Goal: Task Accomplishment & Management: Manage account settings

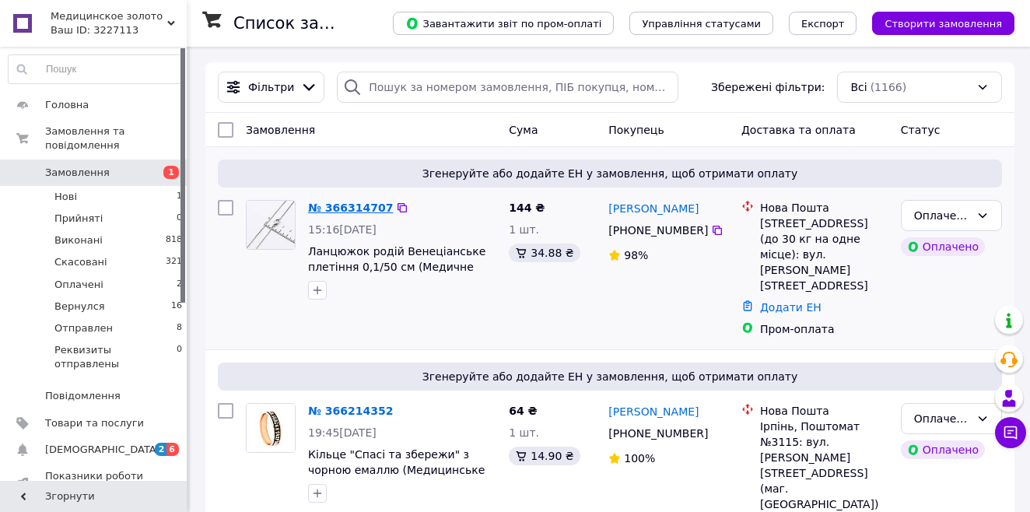
click at [338, 212] on link "№ 366314707" at bounding box center [350, 207] width 85 height 12
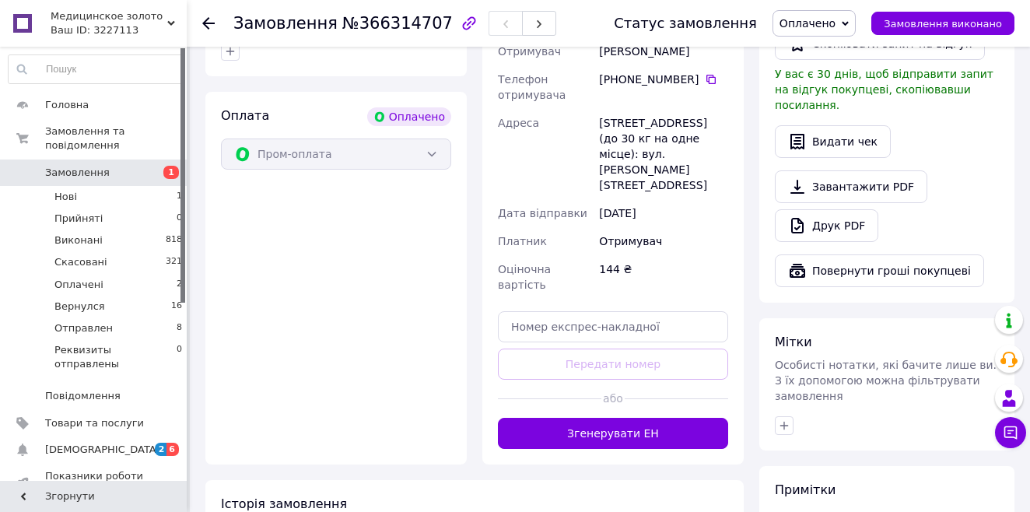
scroll to position [510, 0]
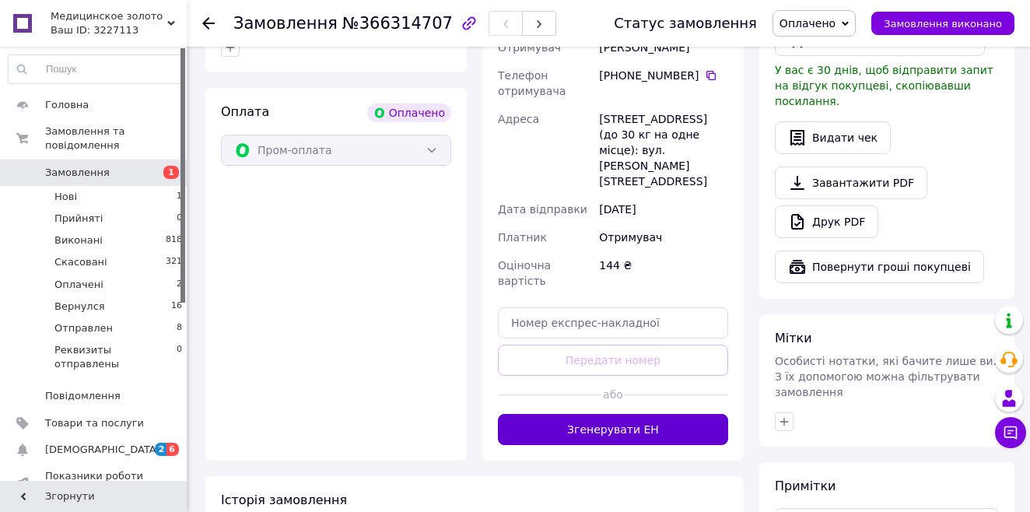
click at [631, 414] on button "Згенерувати ЕН" at bounding box center [613, 429] width 230 height 31
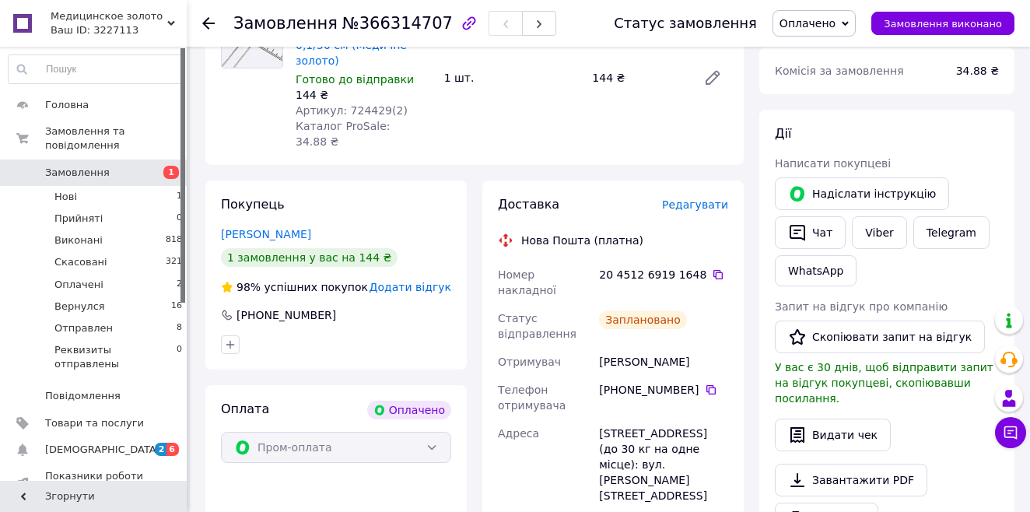
scroll to position [0, 0]
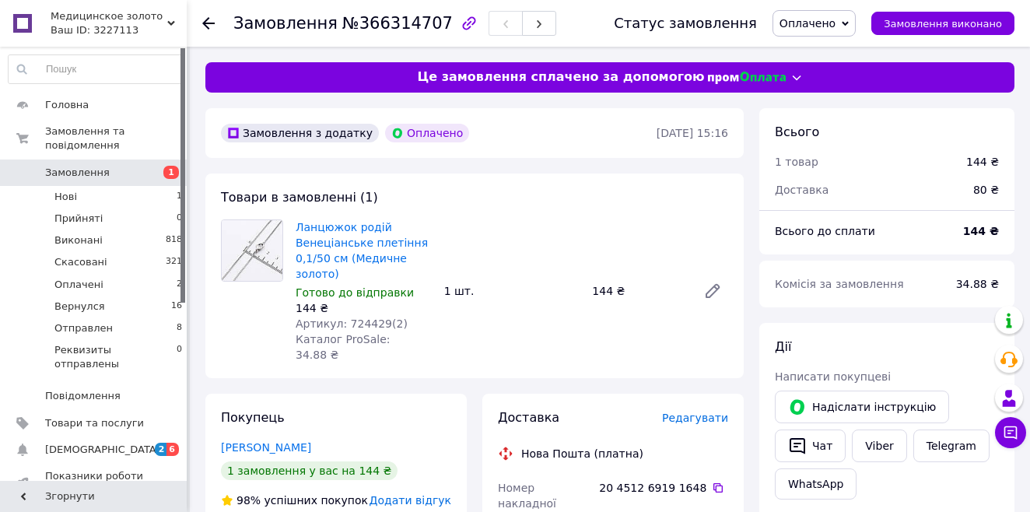
click at [209, 22] on icon at bounding box center [208, 23] width 12 height 12
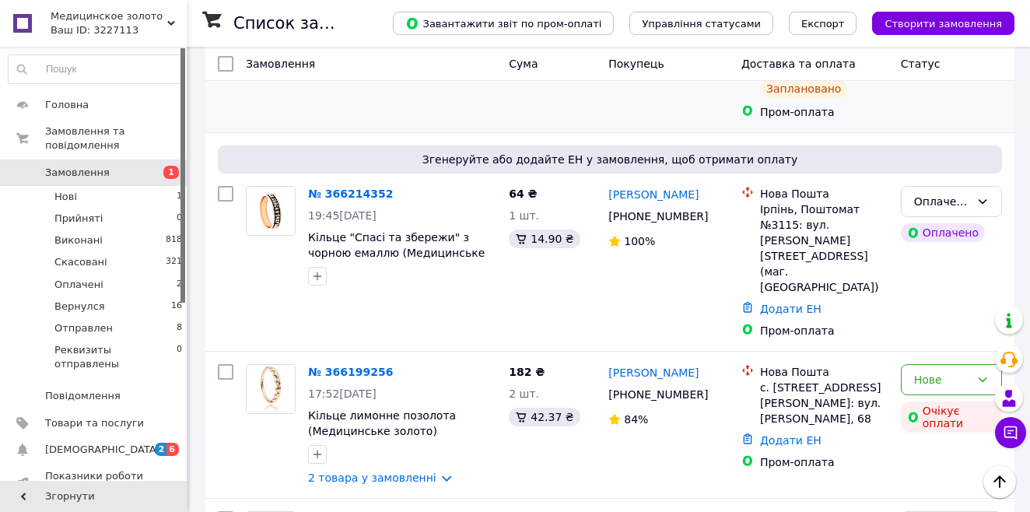
scroll to position [257, 0]
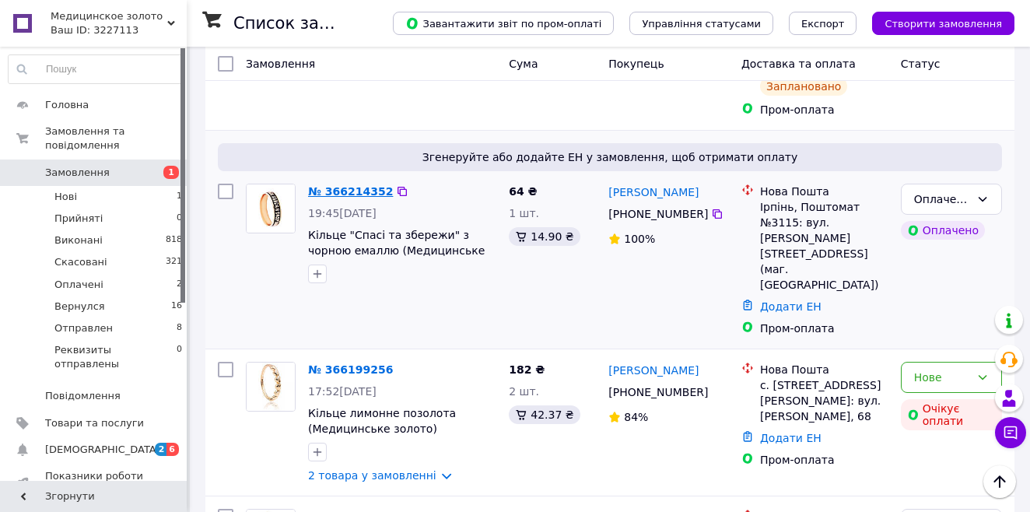
click at [351, 185] on link "№ 366214352" at bounding box center [350, 191] width 85 height 12
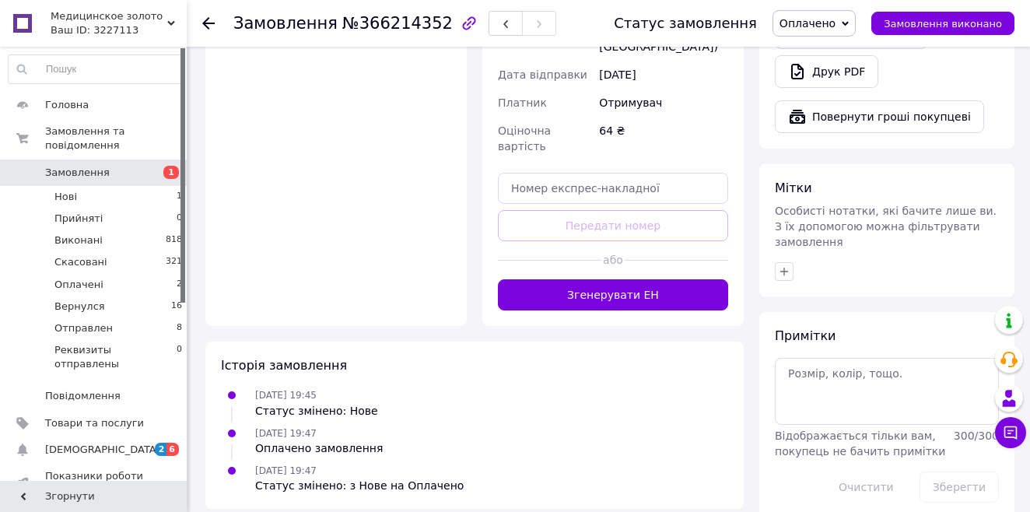
scroll to position [667, 0]
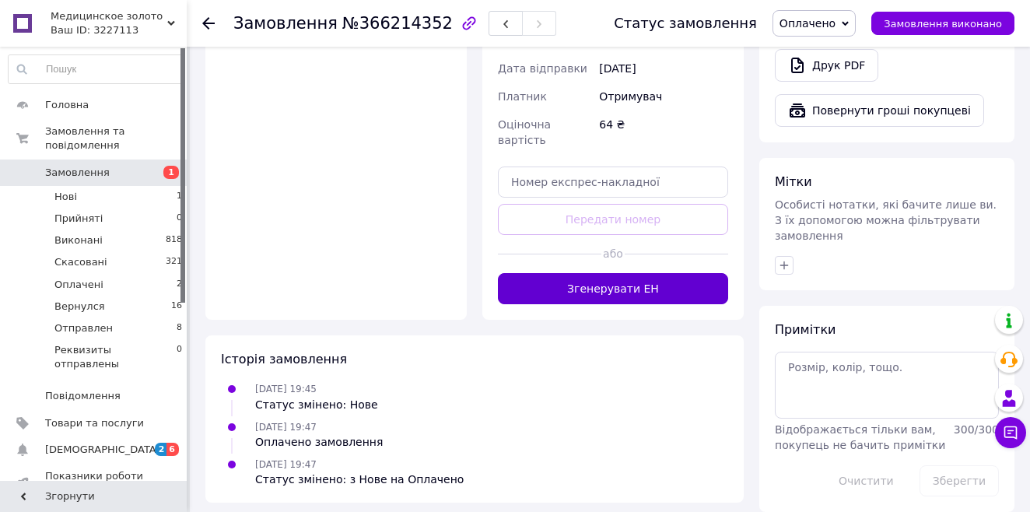
click at [597, 273] on button "Згенерувати ЕН" at bounding box center [613, 288] width 230 height 31
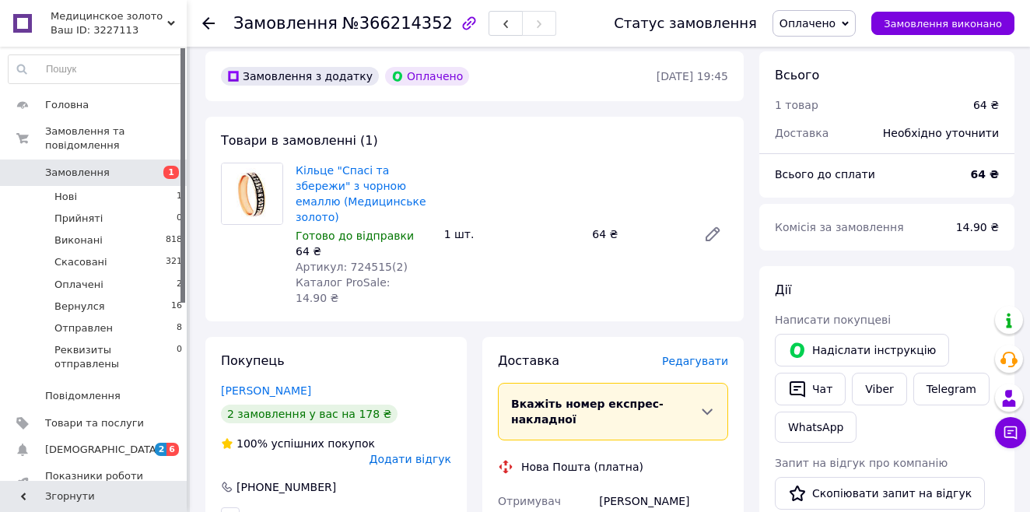
scroll to position [0, 0]
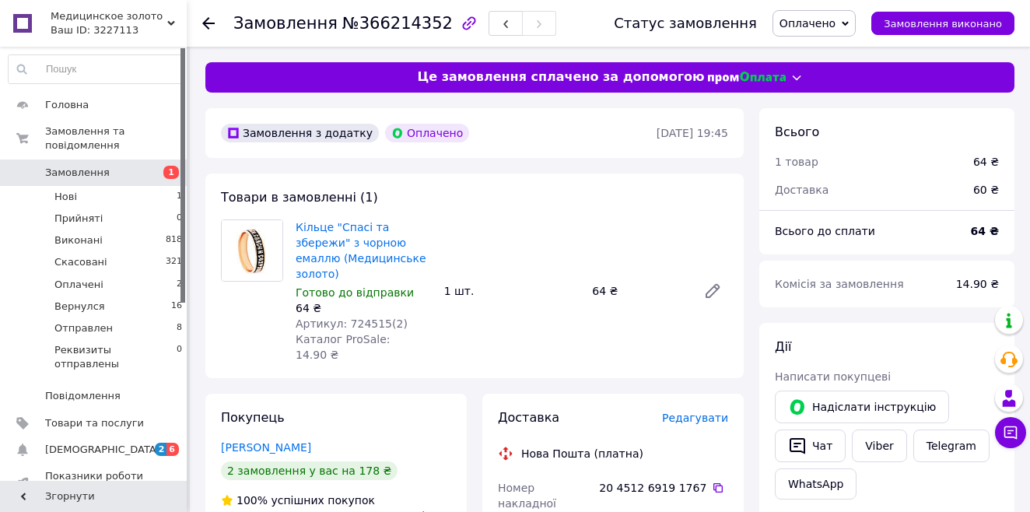
click at [206, 29] on icon at bounding box center [208, 23] width 12 height 12
